Goal: Task Accomplishment & Management: Complete application form

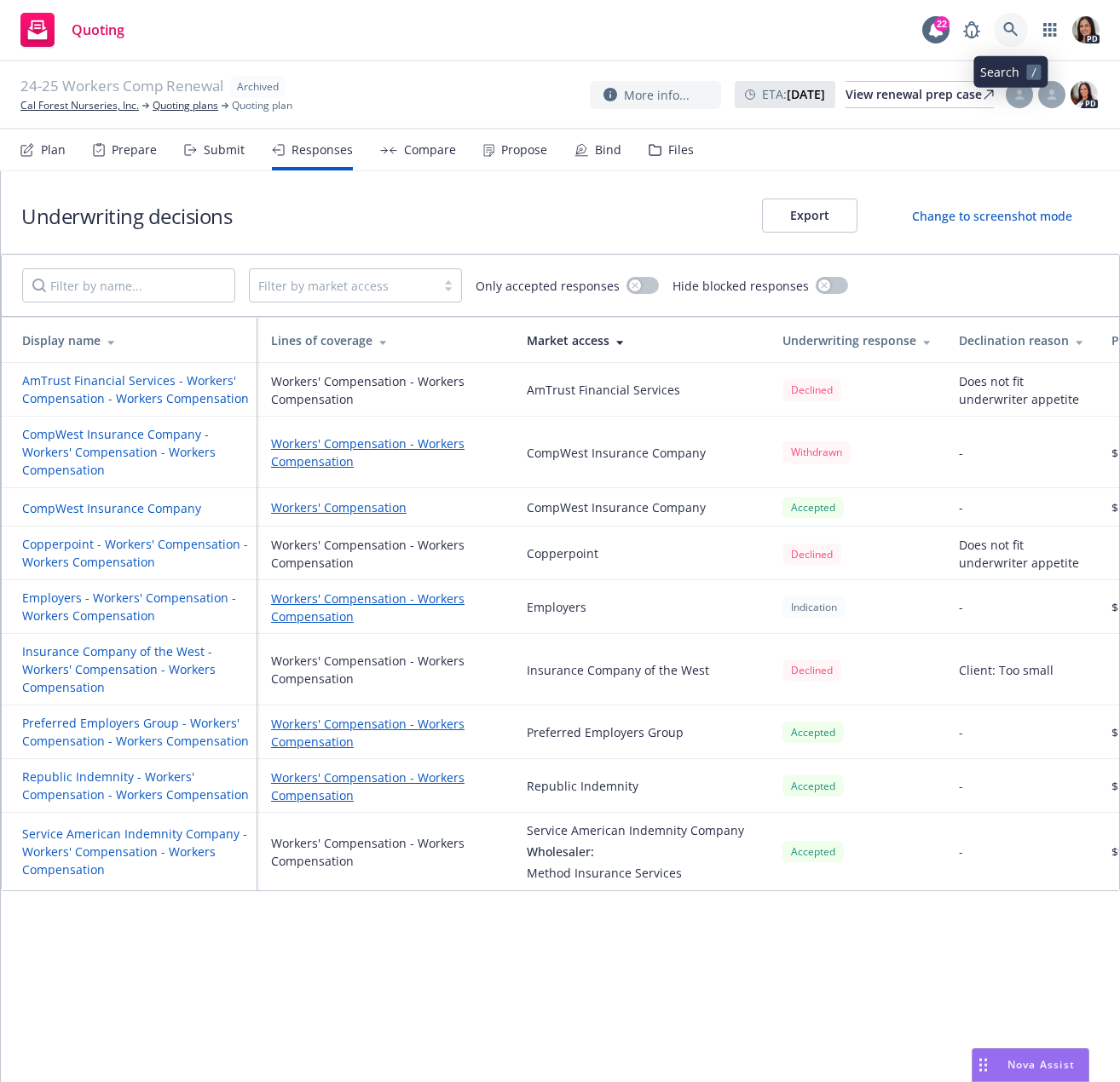
click at [1016, 32] on icon at bounding box center [1011, 30] width 15 height 15
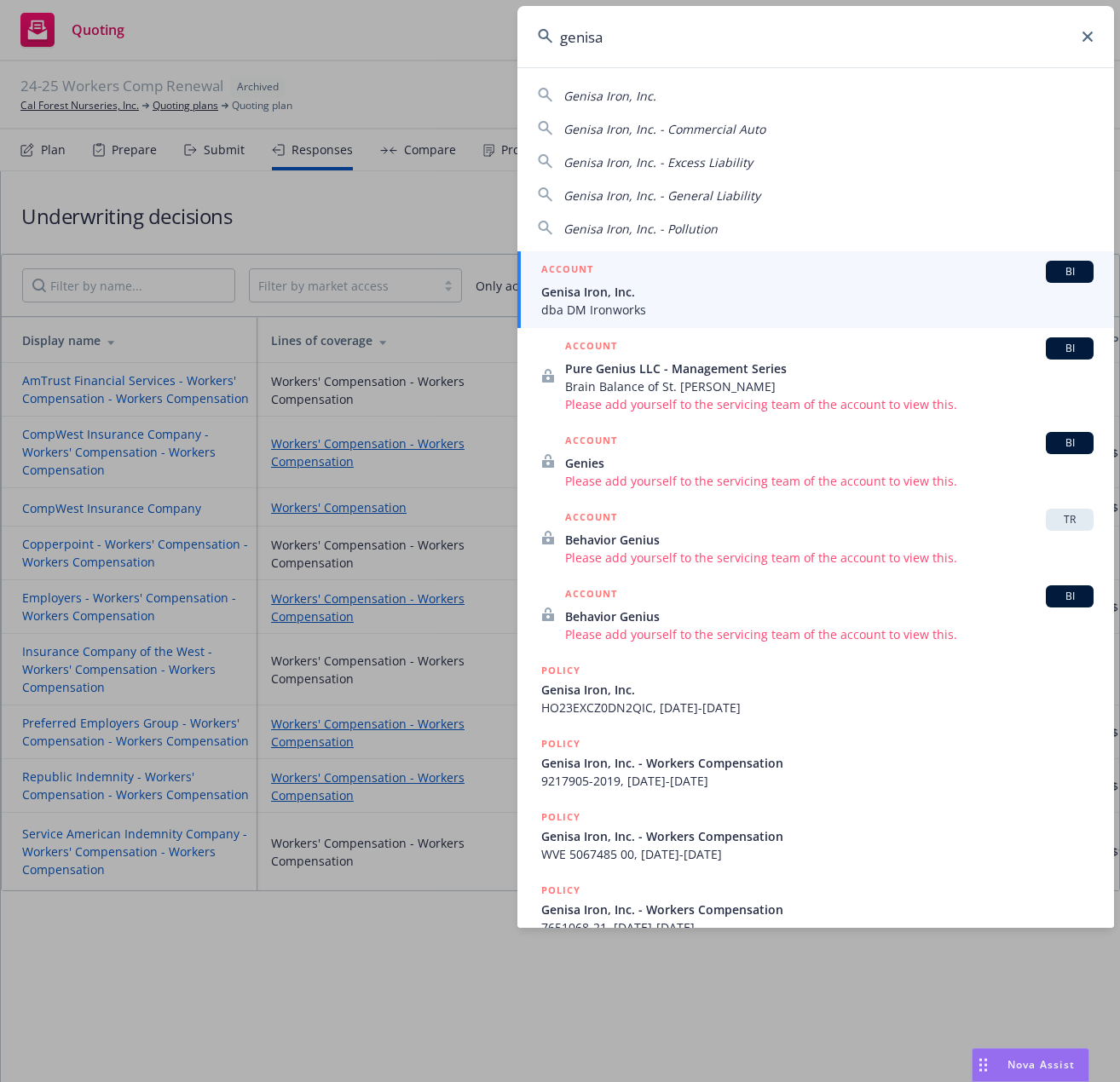
type input "genisa"
drag, startPoint x: 631, startPoint y: 291, endPoint x: 649, endPoint y: 299, distance: 19.7
click at [632, 291] on span "Genisa Iron, Inc." at bounding box center [817, 291] width 552 height 18
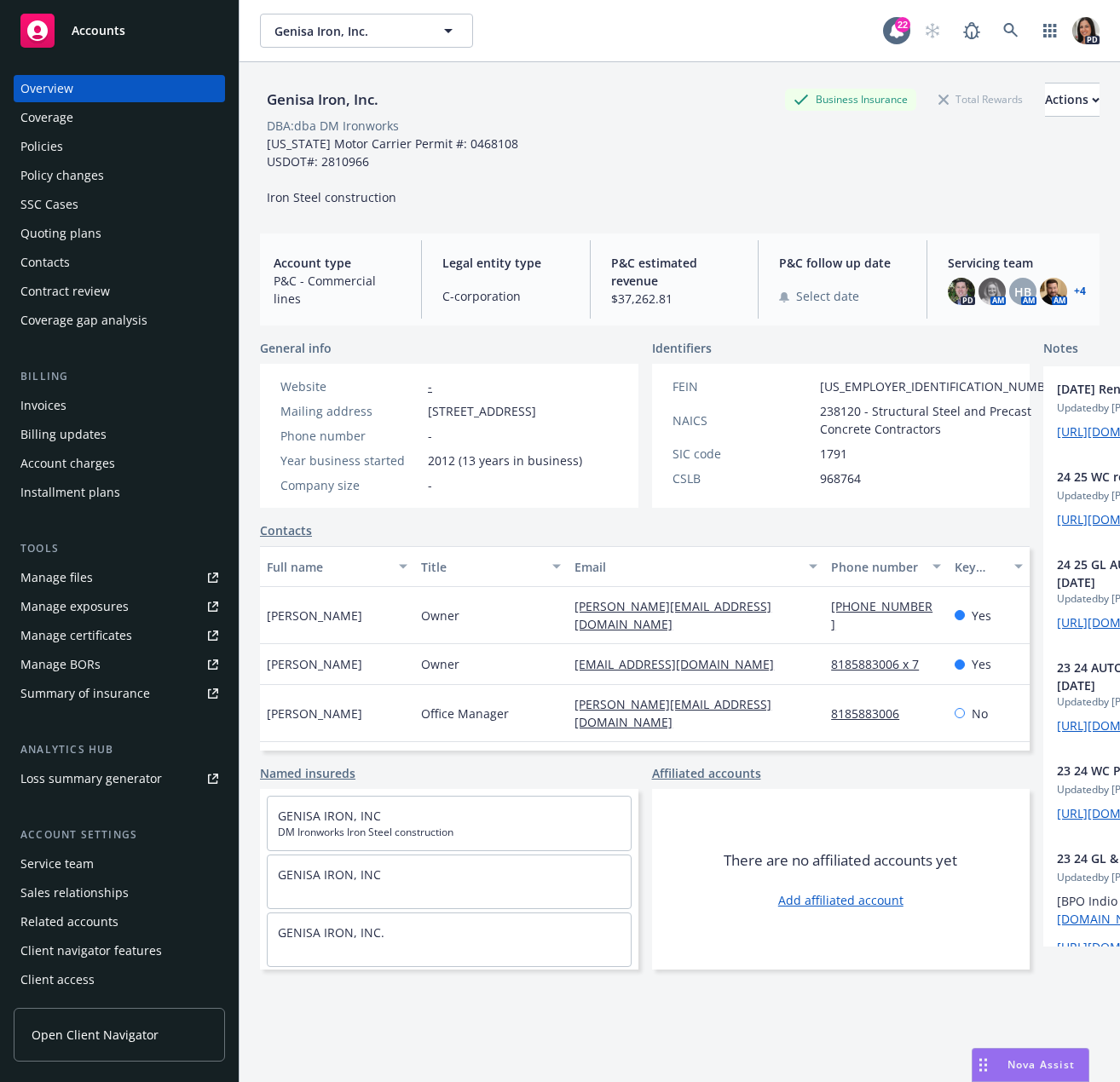
click at [90, 224] on div "Quoting plans" at bounding box center [61, 234] width 81 height 27
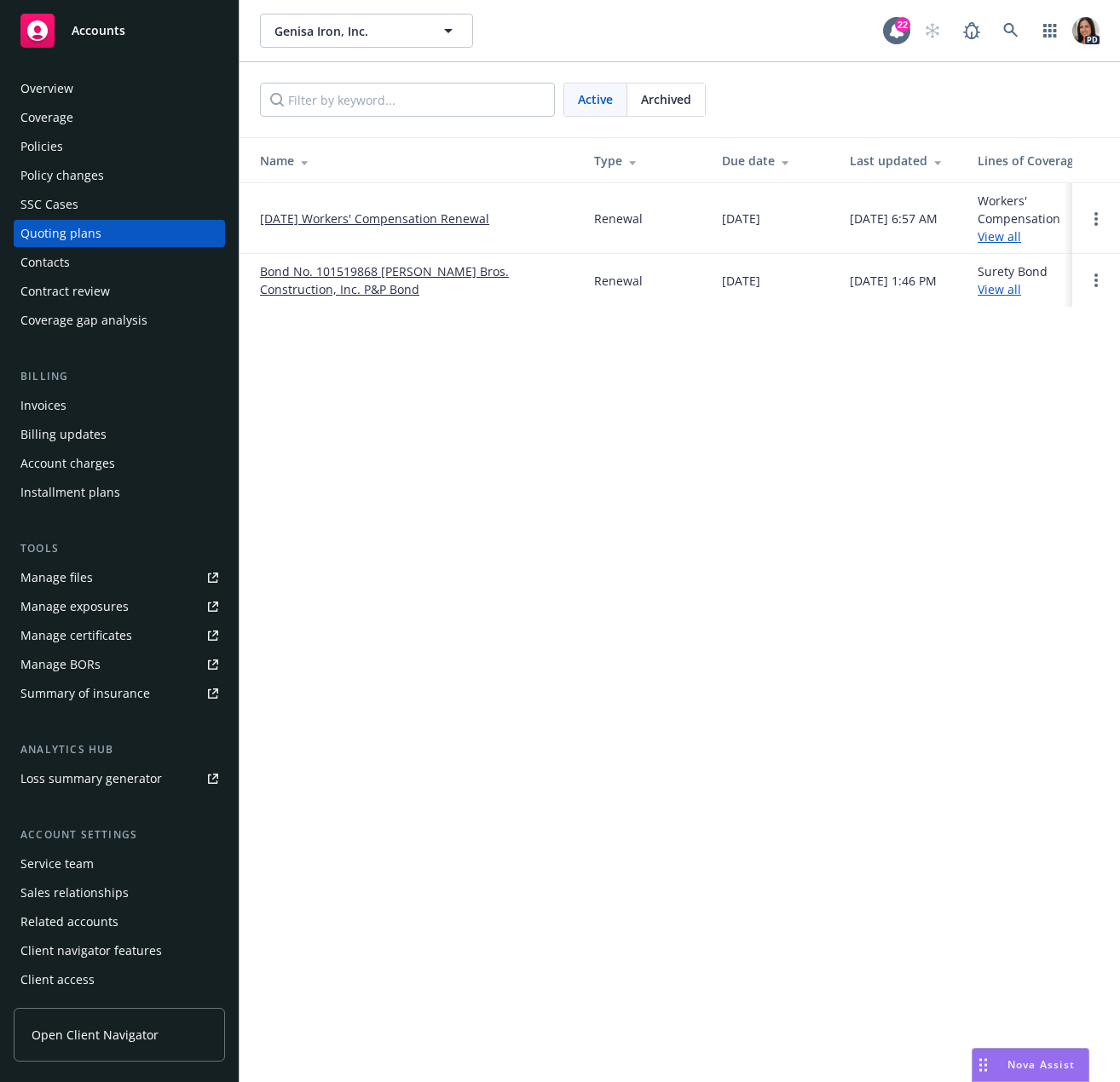
click at [388, 221] on link "[DATE] Workers' Compensation Renewal" at bounding box center [374, 218] width 230 height 18
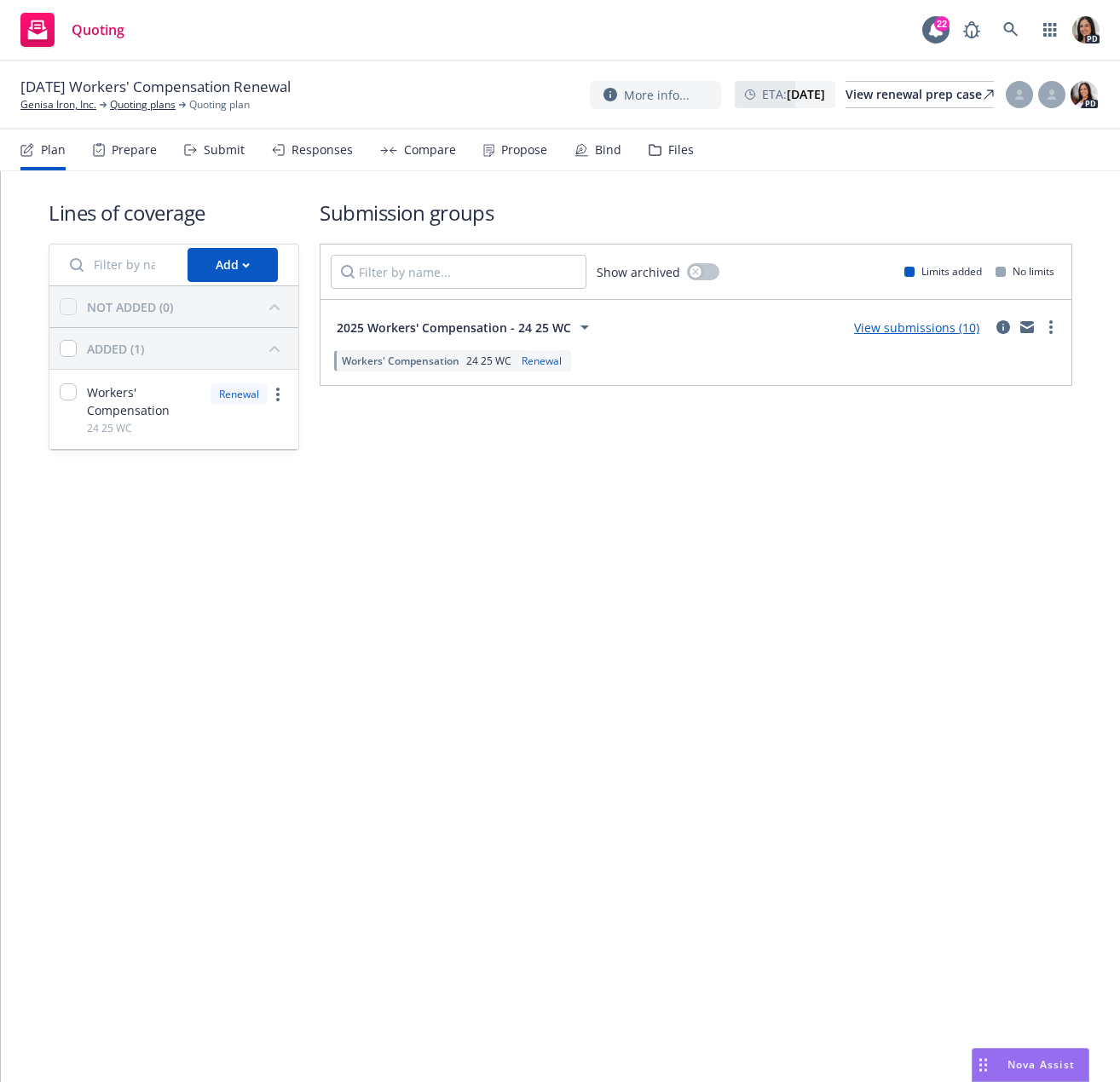
click at [113, 156] on div "Prepare" at bounding box center [134, 150] width 45 height 14
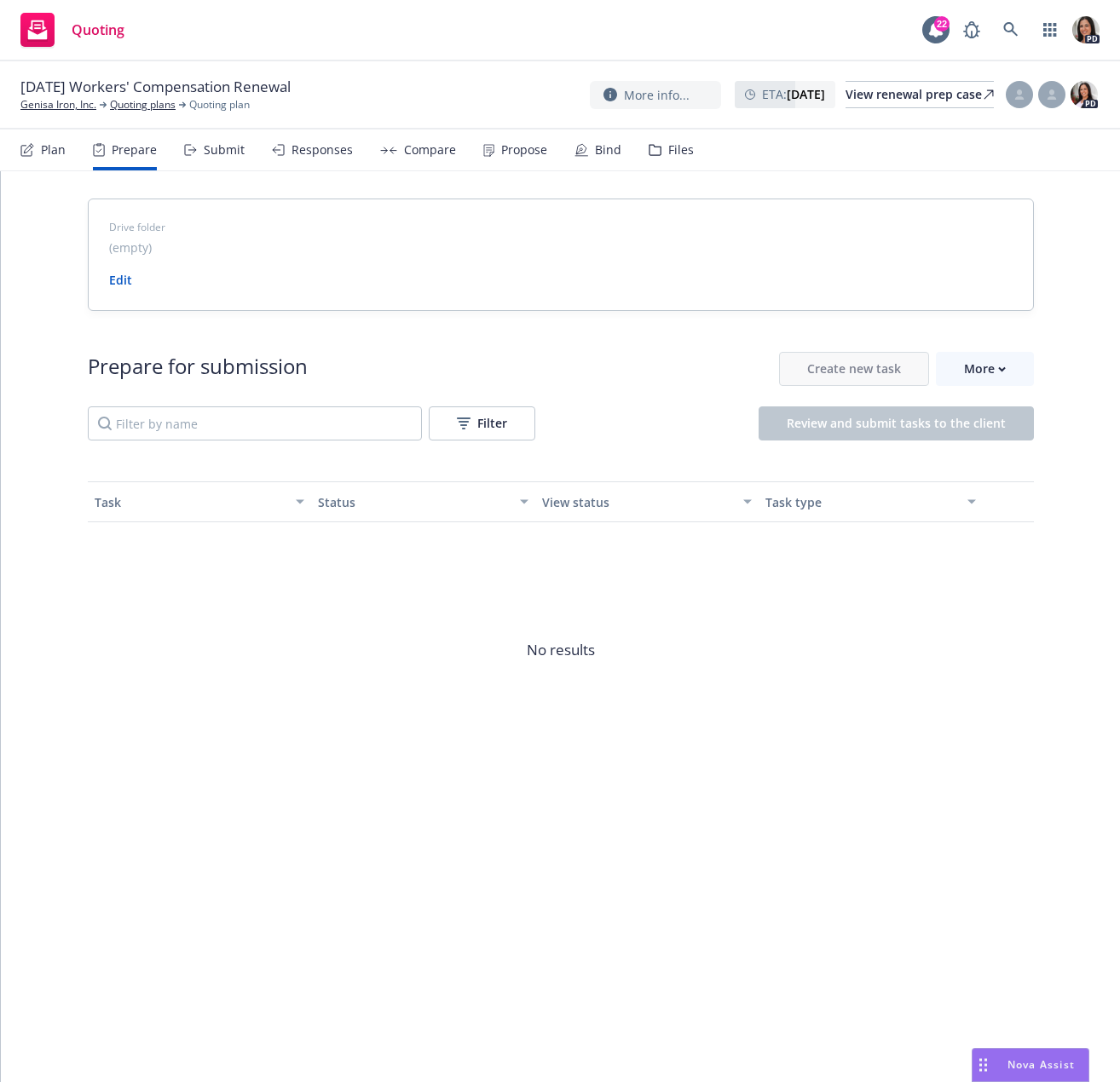
click at [215, 147] on div "Submit" at bounding box center [225, 150] width 41 height 14
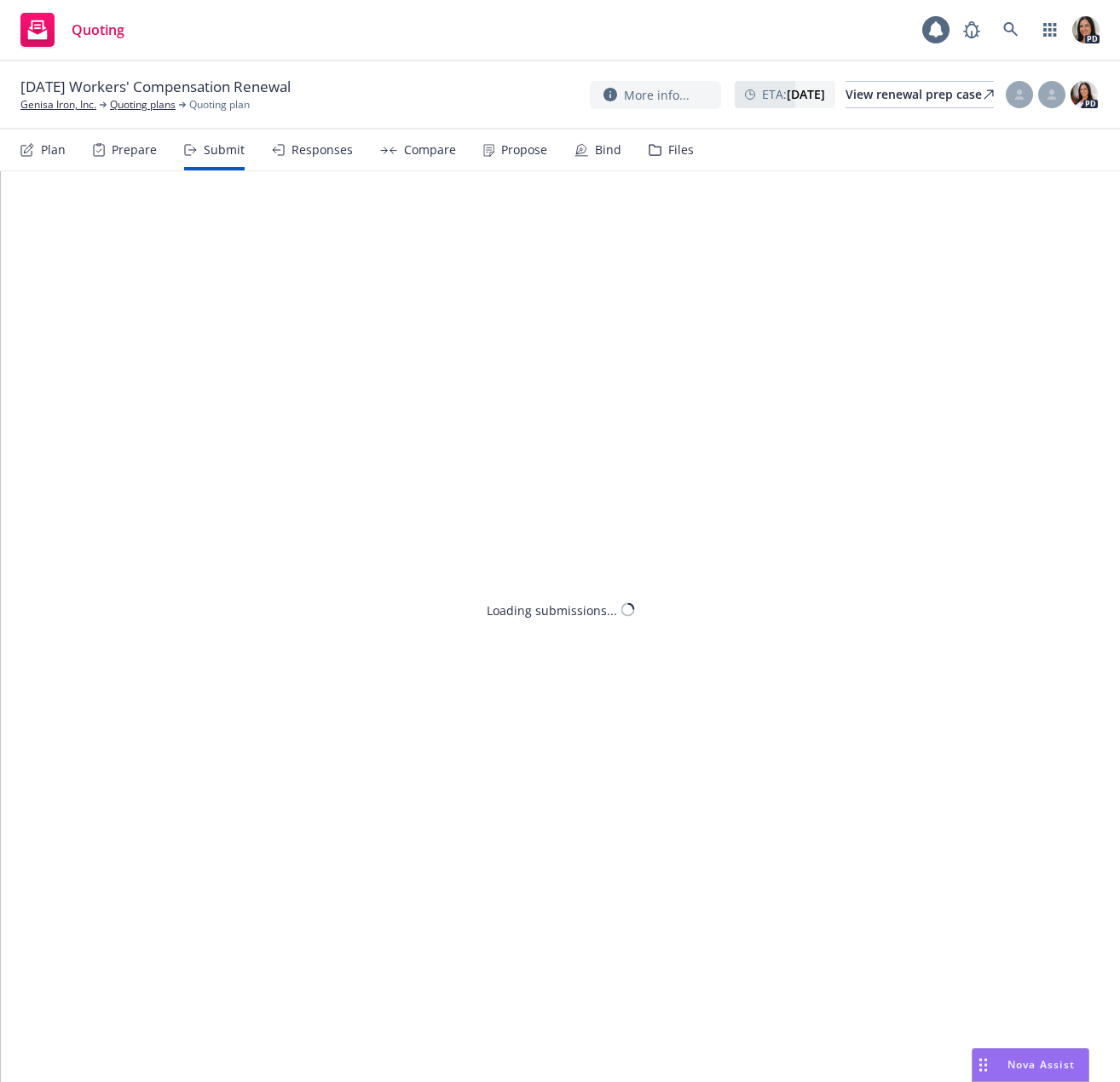
click at [321, 159] on div "Responses" at bounding box center [312, 150] width 81 height 41
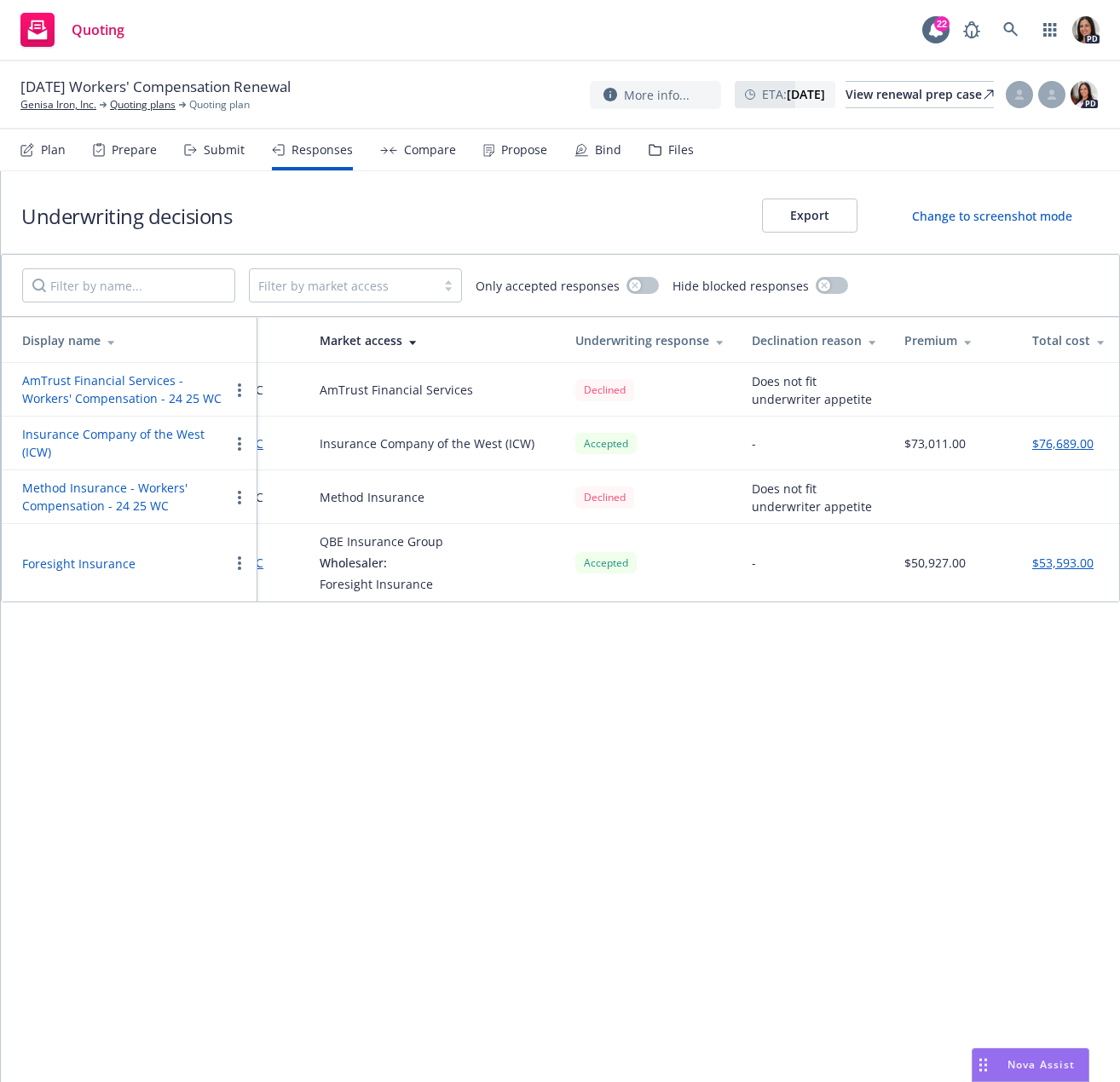
scroll to position [0, 251]
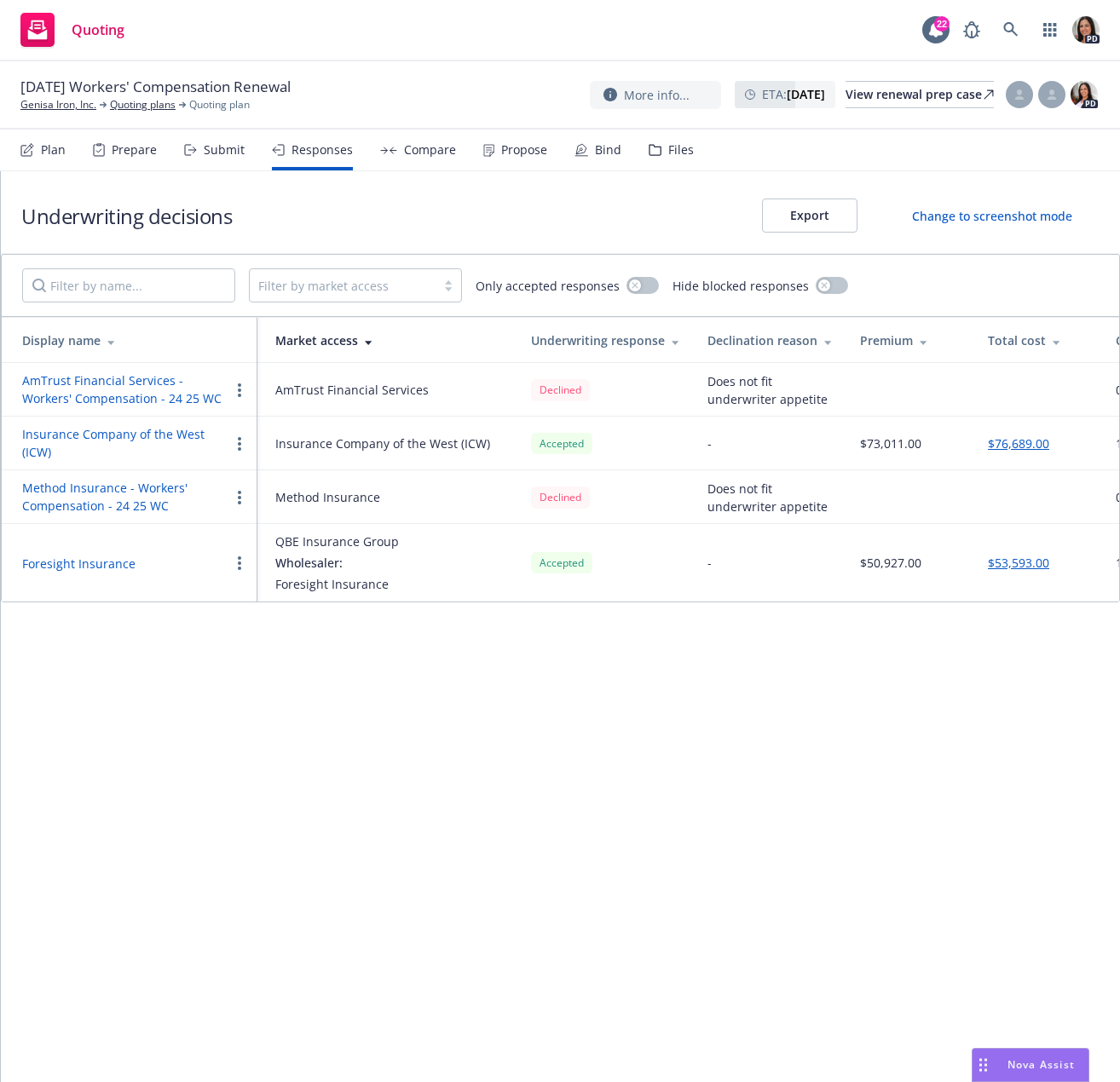
click at [207, 163] on div "Submit" at bounding box center [214, 150] width 61 height 41
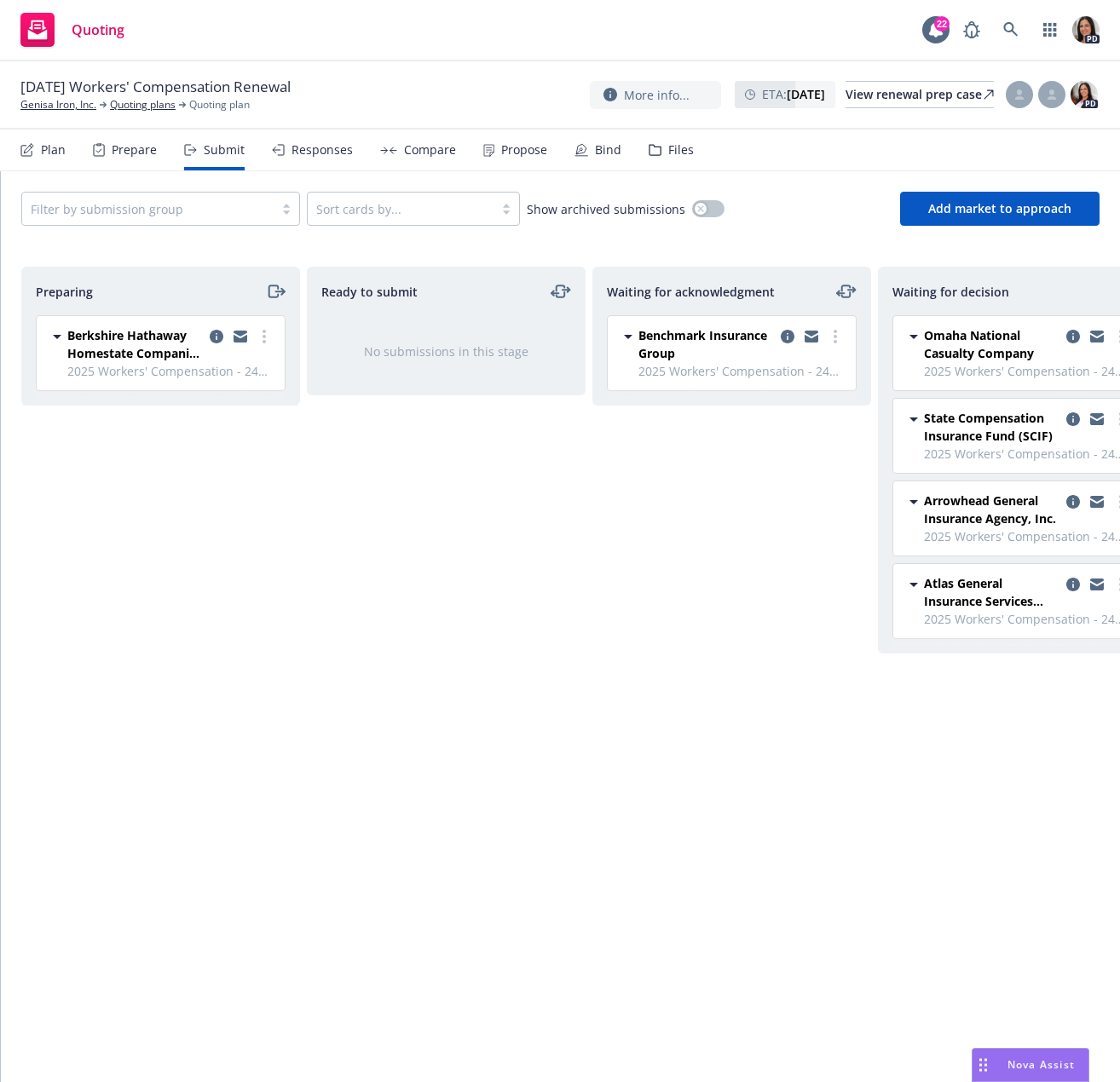
click at [306, 149] on div "Responses" at bounding box center [322, 150] width 61 height 14
